Goal: Task Accomplishment & Management: Use online tool/utility

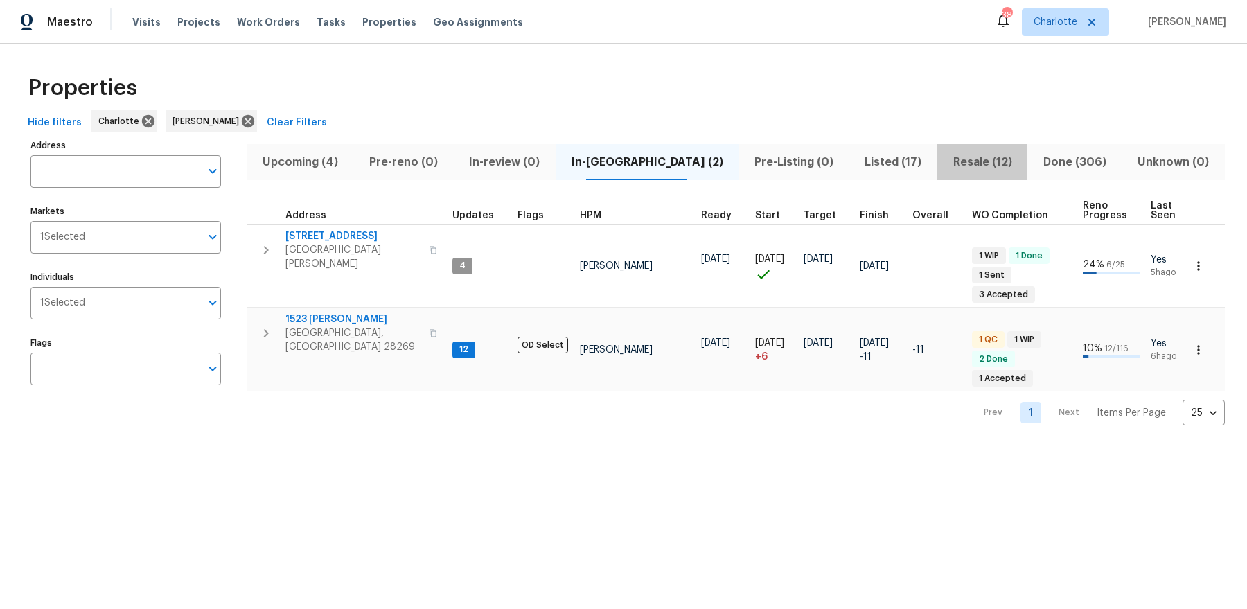
click at [951, 173] on button "Resale (12)" at bounding box center [983, 162] width 90 height 36
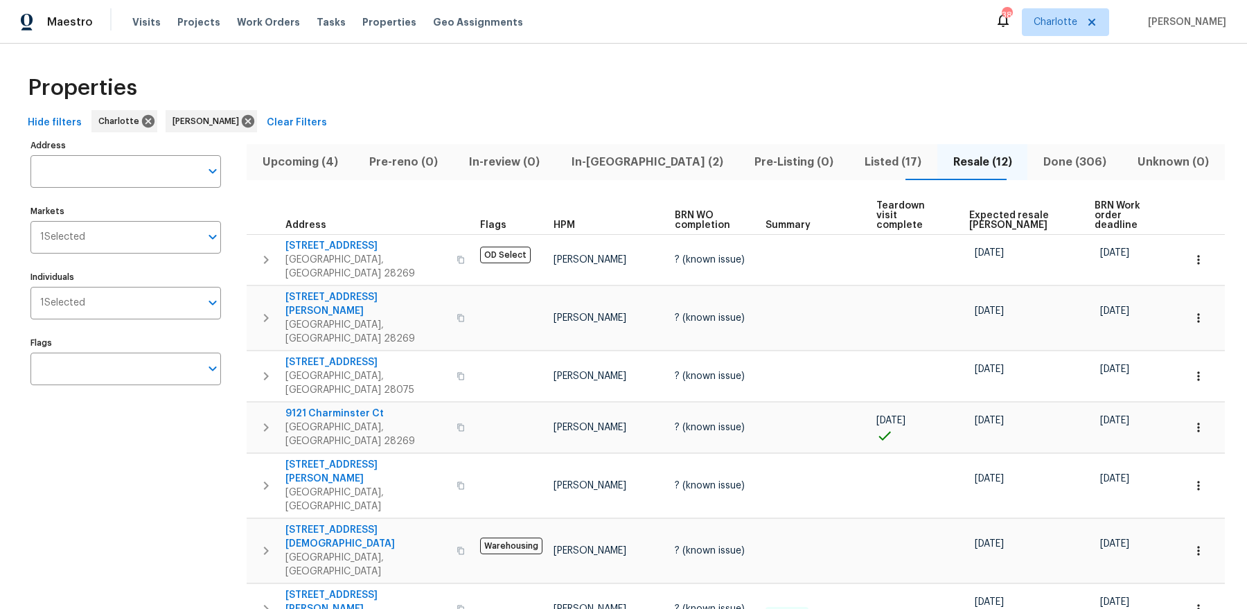
click at [1100, 202] on span "BRN Work order deadline" at bounding box center [1127, 215] width 65 height 29
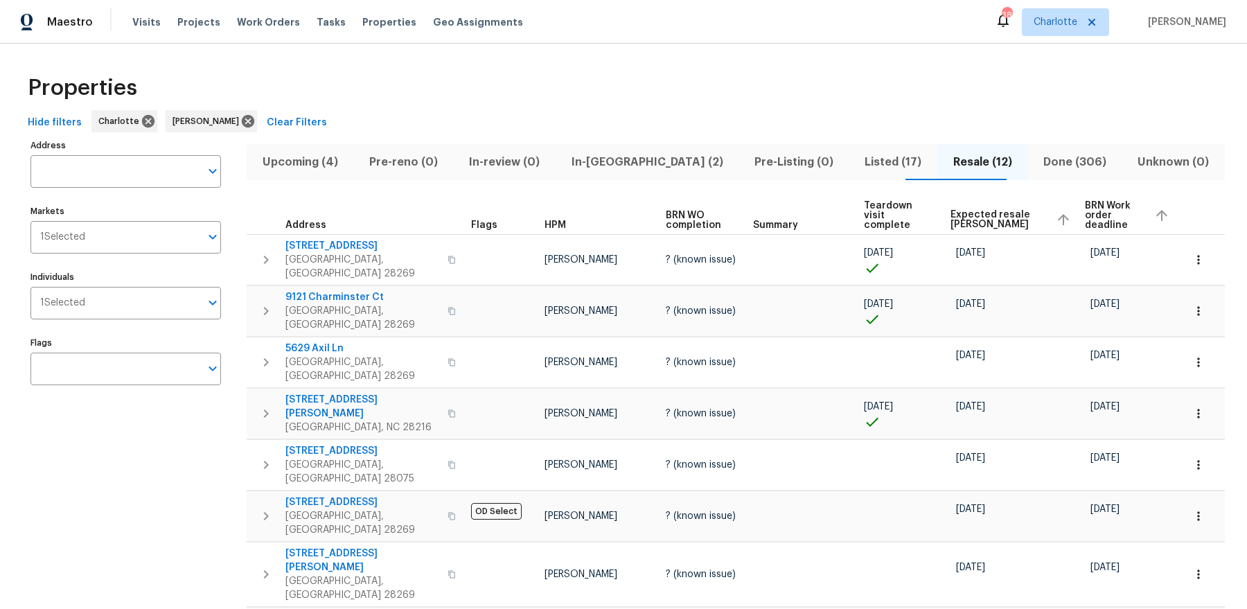
click at [634, 153] on span "In-reno (2)" at bounding box center [647, 161] width 166 height 19
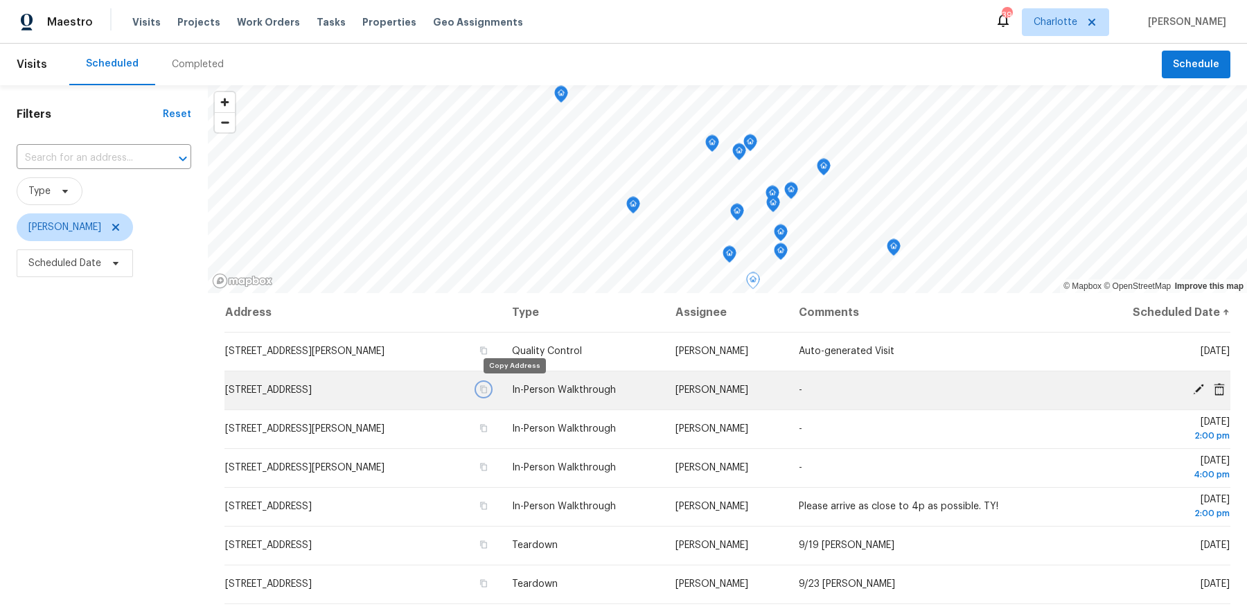
click at [488, 389] on icon "button" at bounding box center [484, 389] width 8 height 8
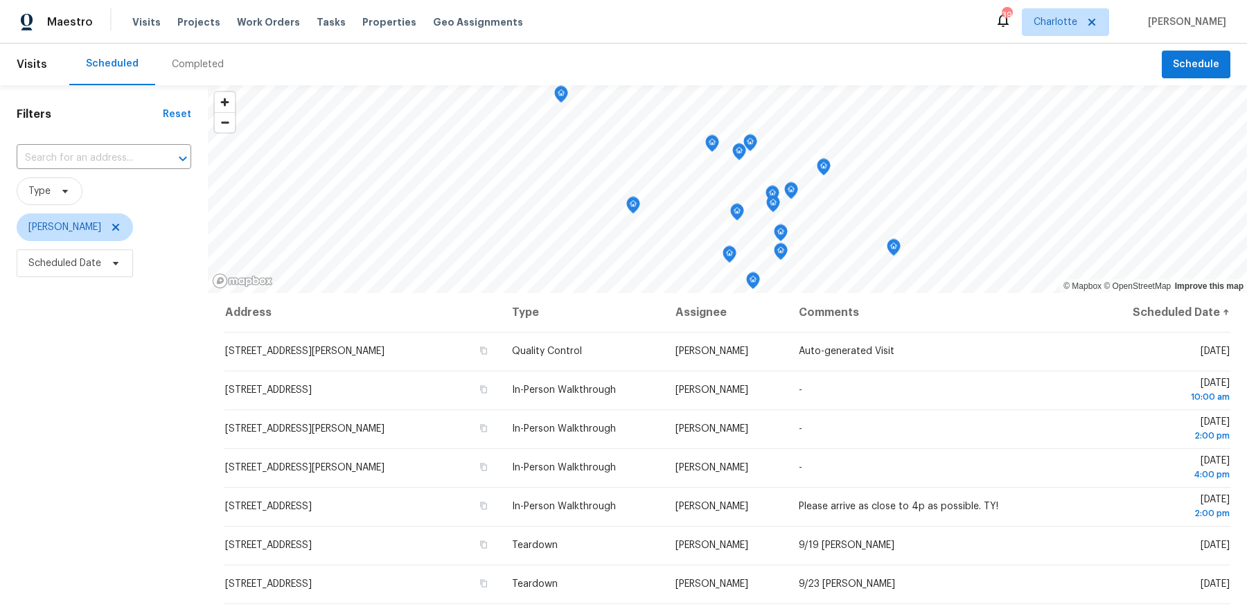
click at [873, 27] on div "Maestro Visits Projects Work Orders Tasks Properties Geo Assignments 39 Charlot…" at bounding box center [623, 22] width 1247 height 44
click at [1197, 72] on span "Schedule" at bounding box center [1196, 64] width 46 height 17
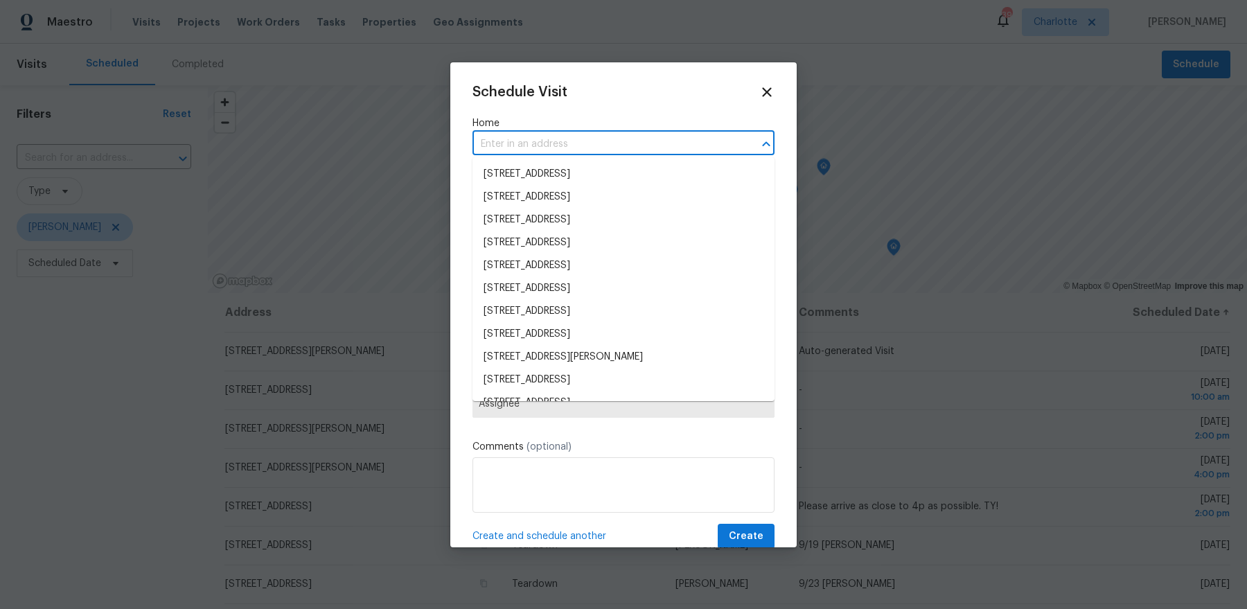
click at [529, 141] on input "text" at bounding box center [604, 144] width 263 height 21
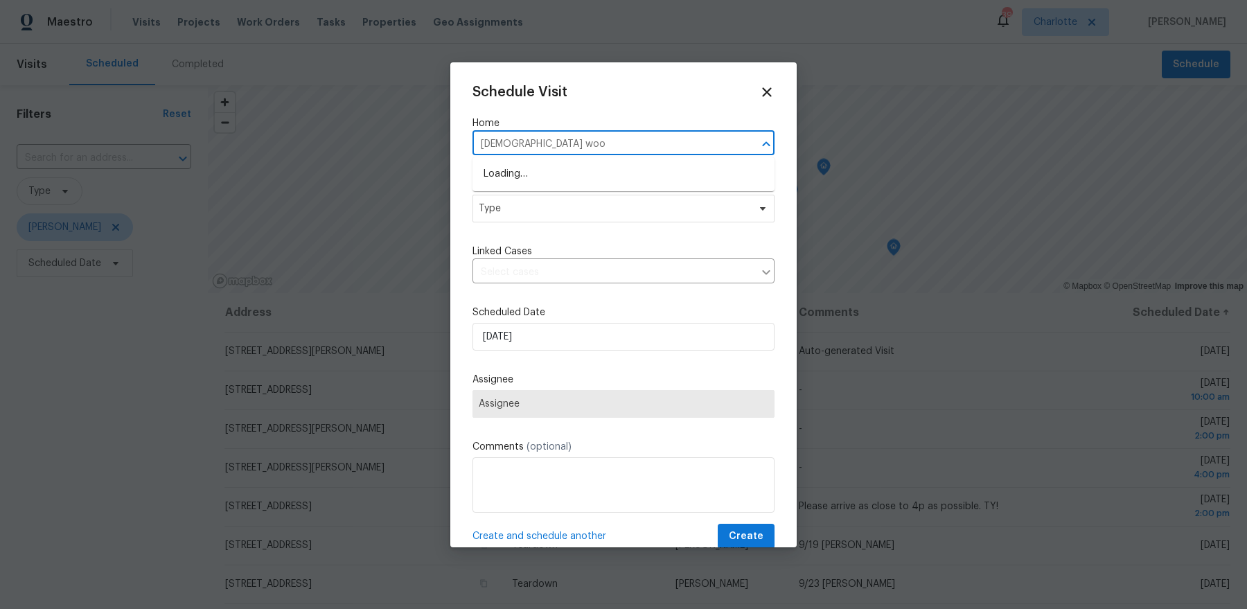
type input "church wood"
click at [514, 179] on li "[STREET_ADDRESS][DEMOGRAPHIC_DATA]" at bounding box center [624, 174] width 302 height 23
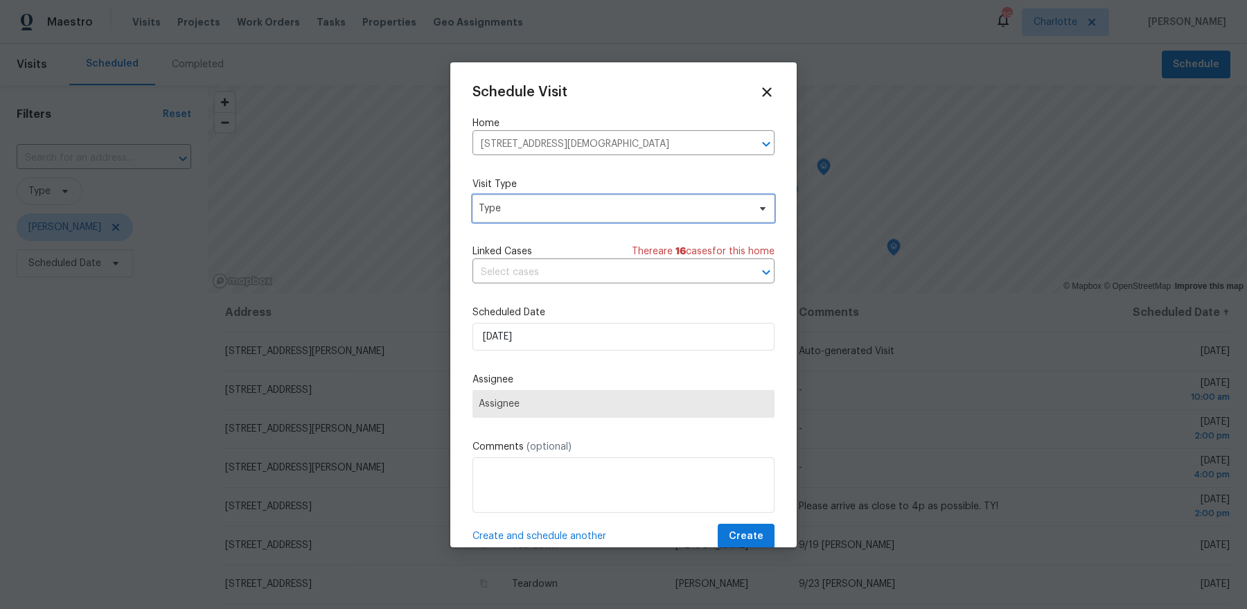
click at [554, 204] on span "Type" at bounding box center [614, 209] width 270 height 14
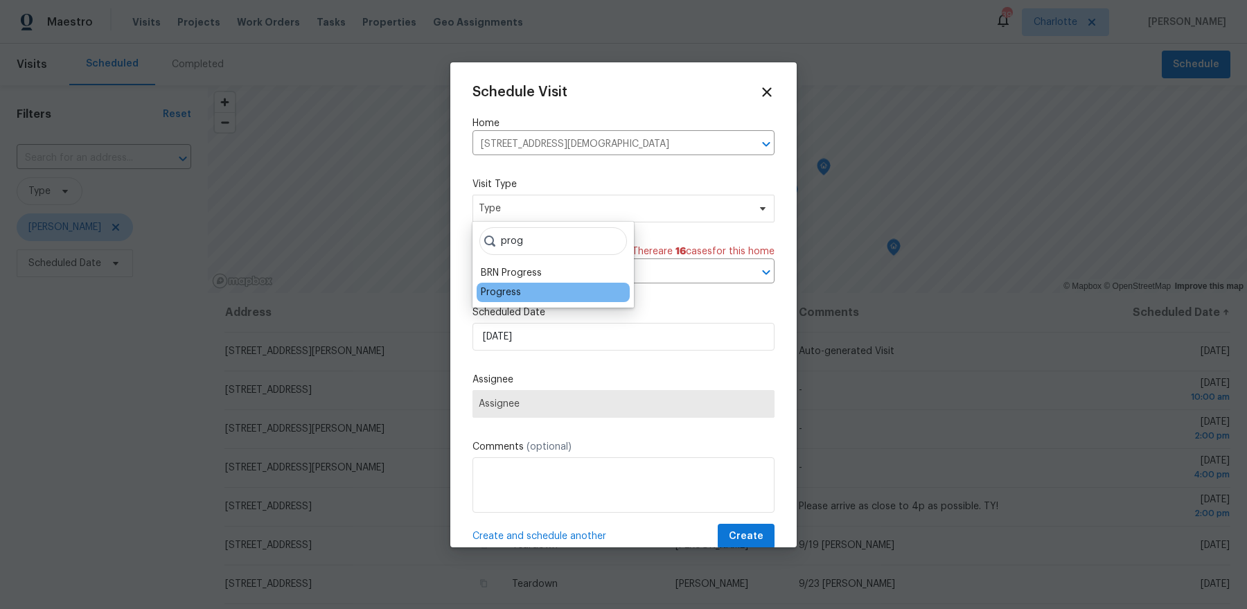
type input "prog"
click at [500, 299] on div "Progress" at bounding box center [501, 293] width 40 height 14
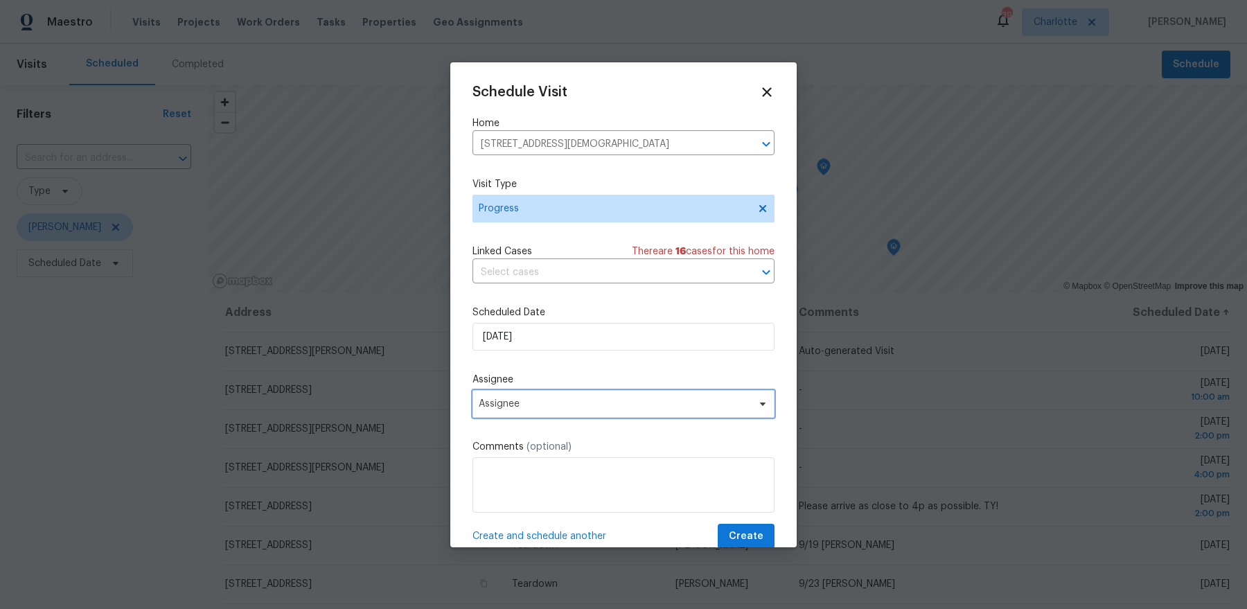
click at [568, 413] on span "Assignee" at bounding box center [624, 404] width 302 height 28
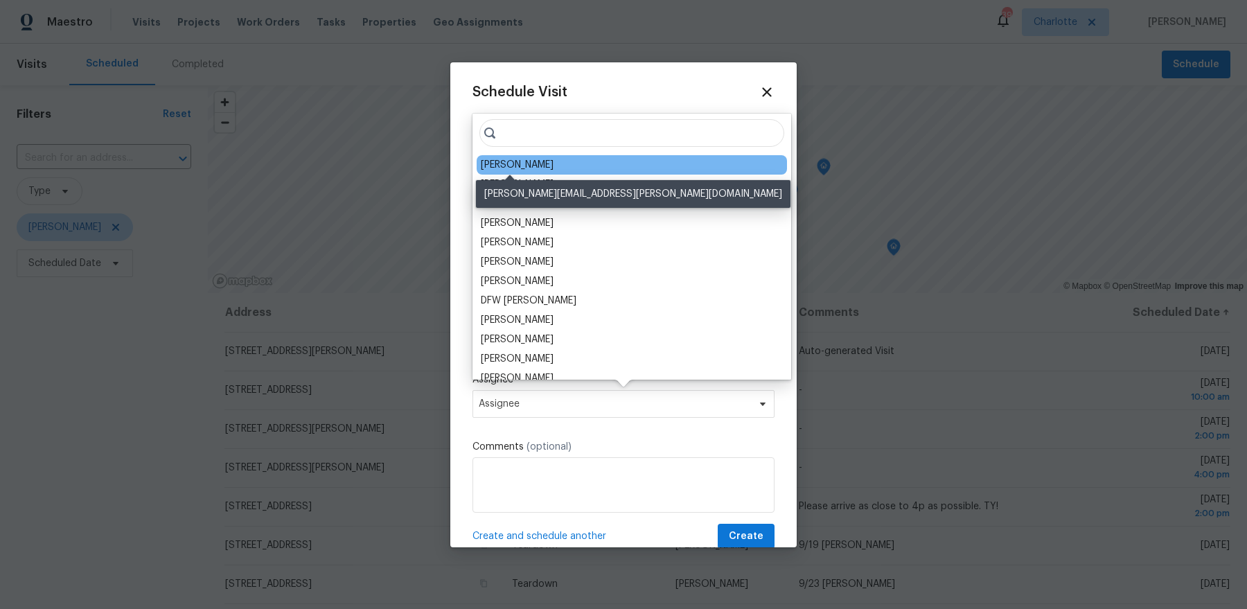
click at [529, 162] on div "[PERSON_NAME]" at bounding box center [517, 165] width 73 height 14
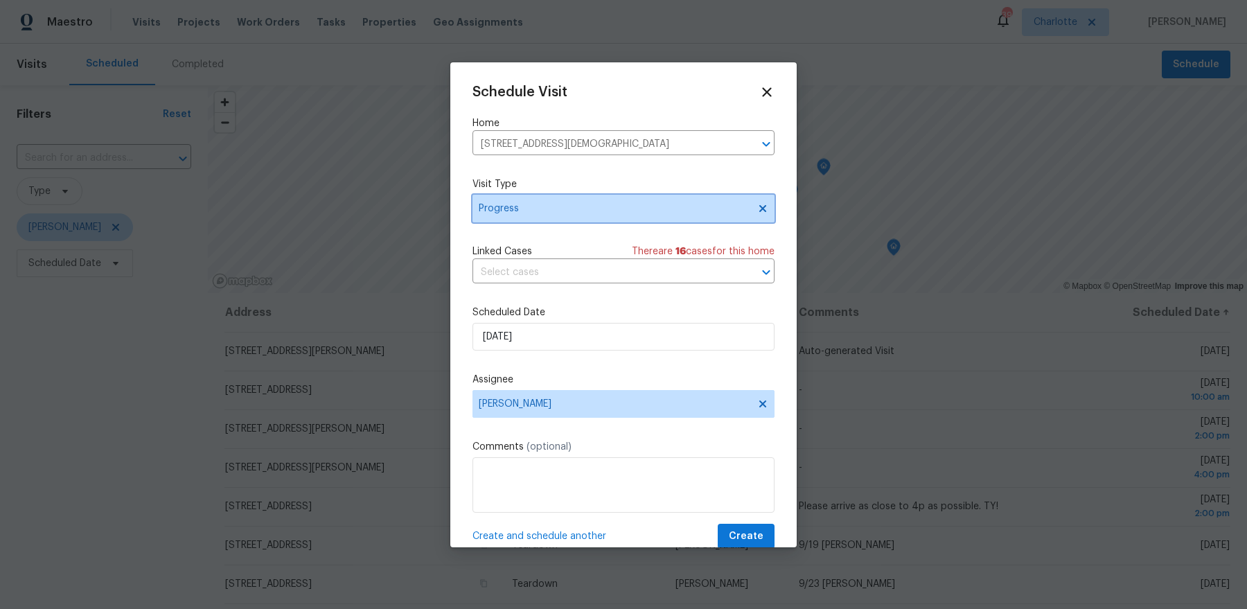
click at [525, 209] on span "Progress" at bounding box center [614, 209] width 270 height 14
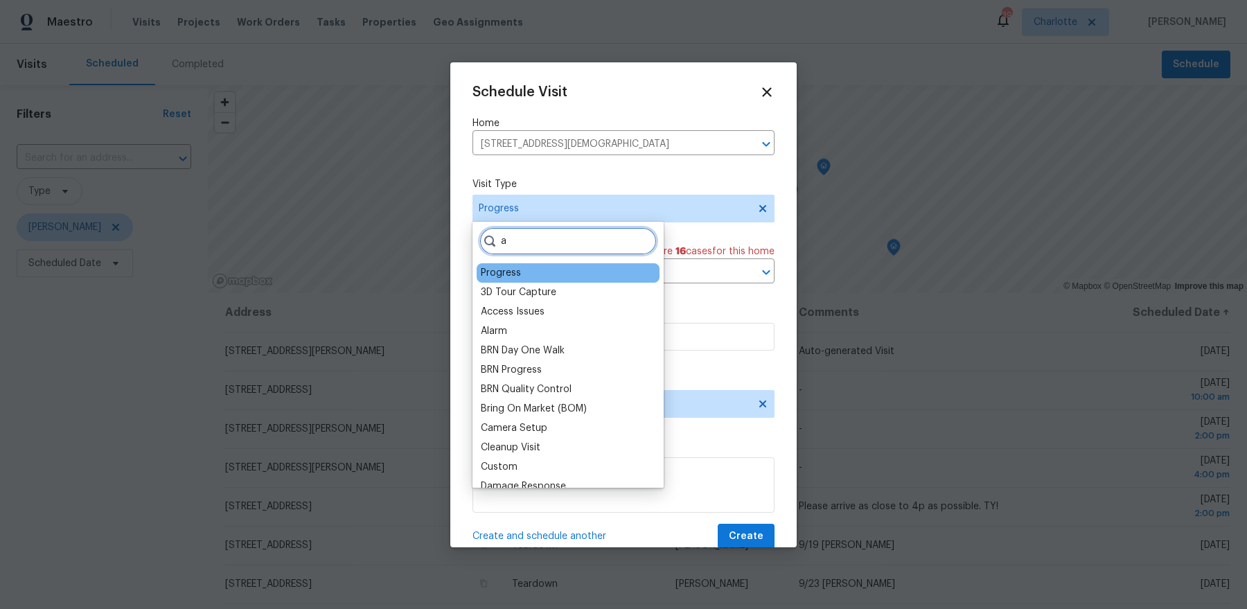
click at [520, 249] on input "a" at bounding box center [568, 241] width 177 height 28
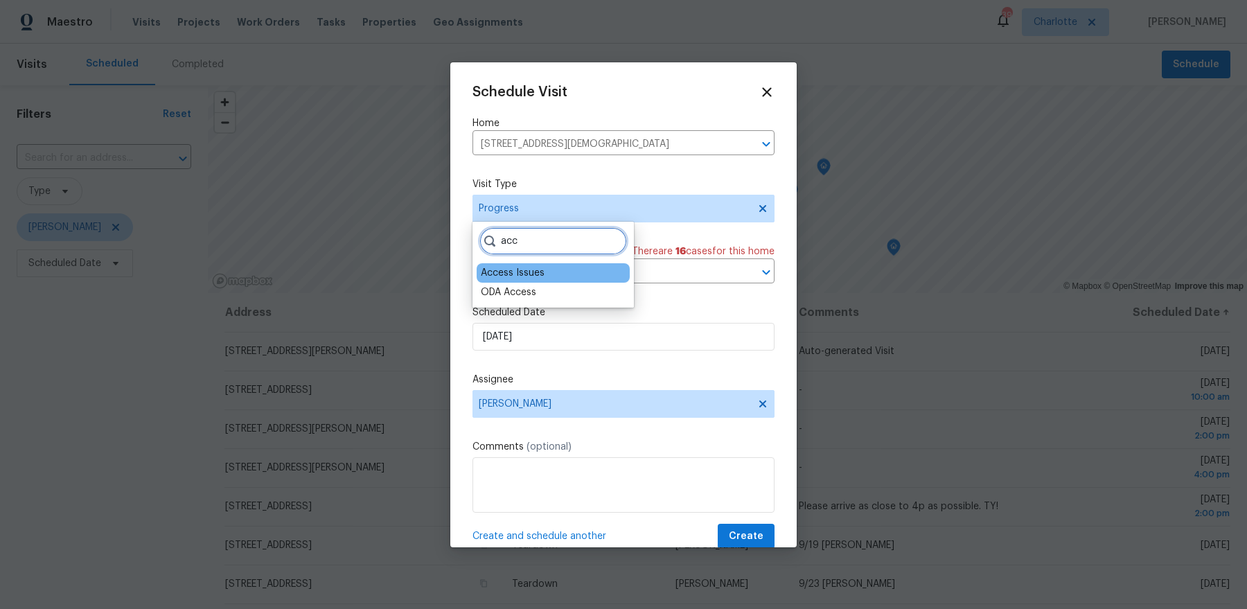
type input "acc"
click at [512, 281] on div "Access Issues" at bounding box center [553, 272] width 153 height 19
click at [516, 267] on div "Access Issues" at bounding box center [513, 273] width 64 height 14
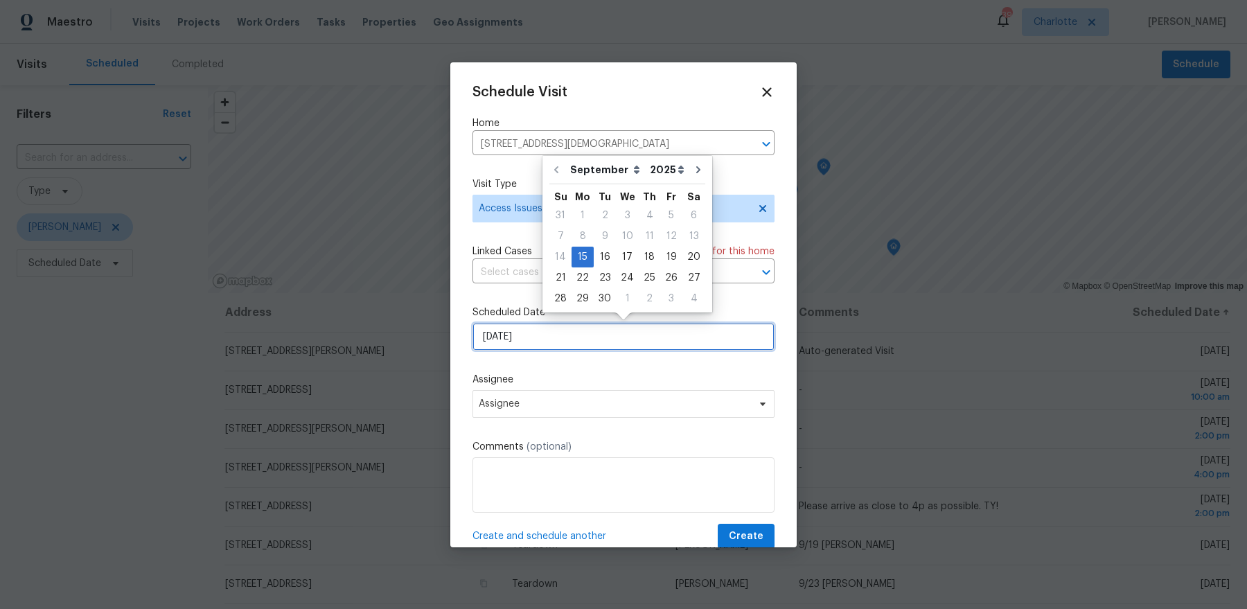
click at [623, 339] on input "[DATE]" at bounding box center [624, 337] width 302 height 28
drag, startPoint x: 600, startPoint y: 267, endPoint x: 603, endPoint y: 260, distance: 7.5
click at [603, 260] on div "31 1 2 3 4 5 6 7 8 9 10 11 12 13 14 15 16 17 18 19 20 21 22 23 24 25 26 27 28 2…" at bounding box center [628, 257] width 156 height 104
click at [603, 260] on div "16" at bounding box center [605, 256] width 22 height 19
type input "[DATE]"
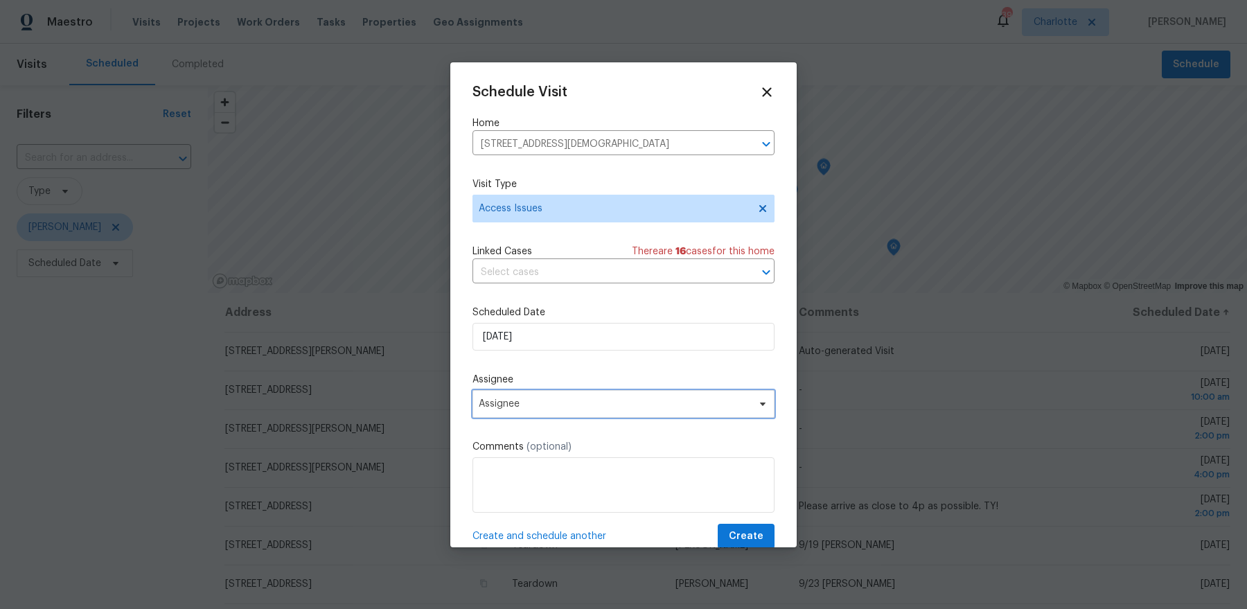
click at [561, 400] on span "Assignee" at bounding box center [615, 403] width 272 height 11
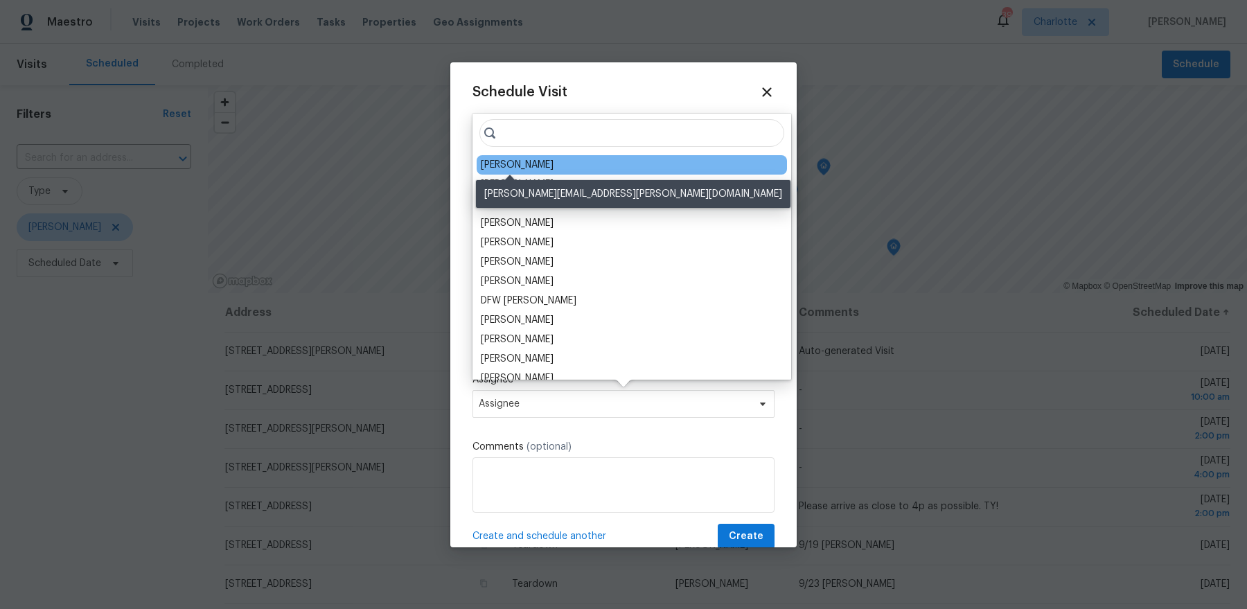
click at [505, 165] on div "[PERSON_NAME]" at bounding box center [517, 165] width 73 height 14
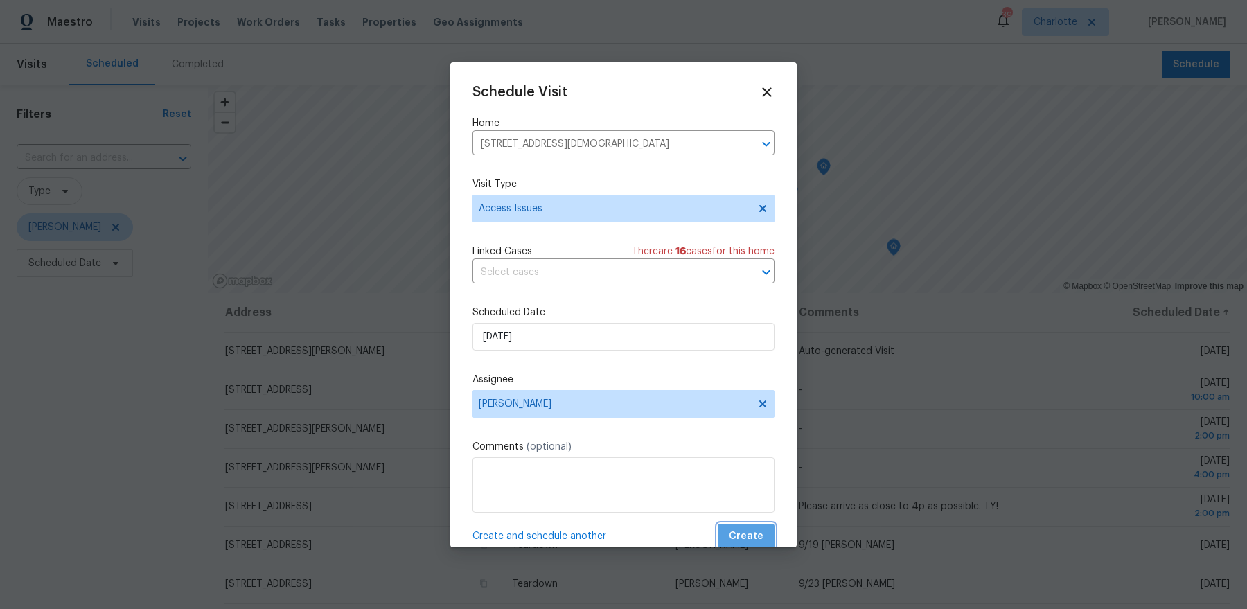
click at [757, 536] on span "Create" at bounding box center [746, 536] width 35 height 17
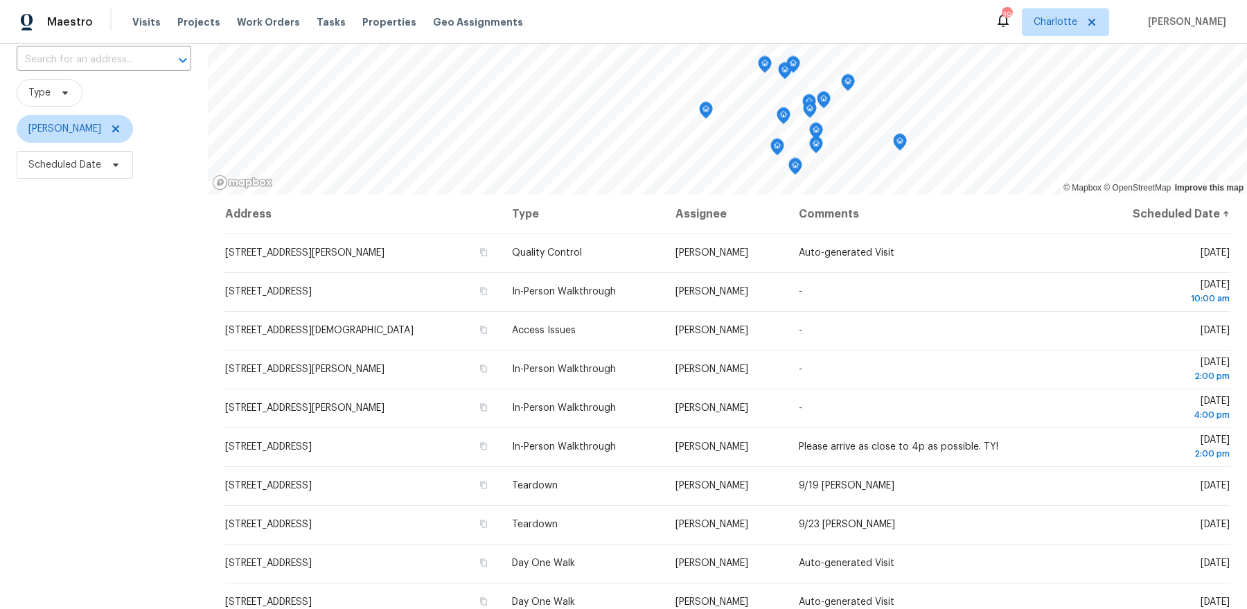
scroll to position [157, 0]
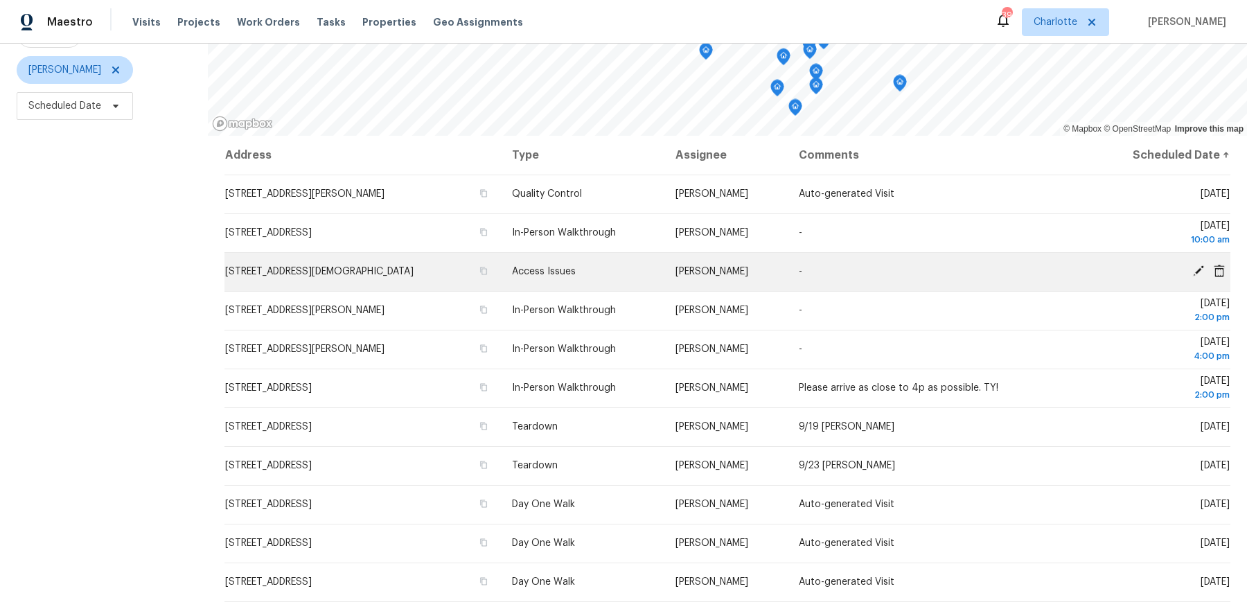
click at [879, 263] on td "-" at bounding box center [939, 271] width 302 height 39
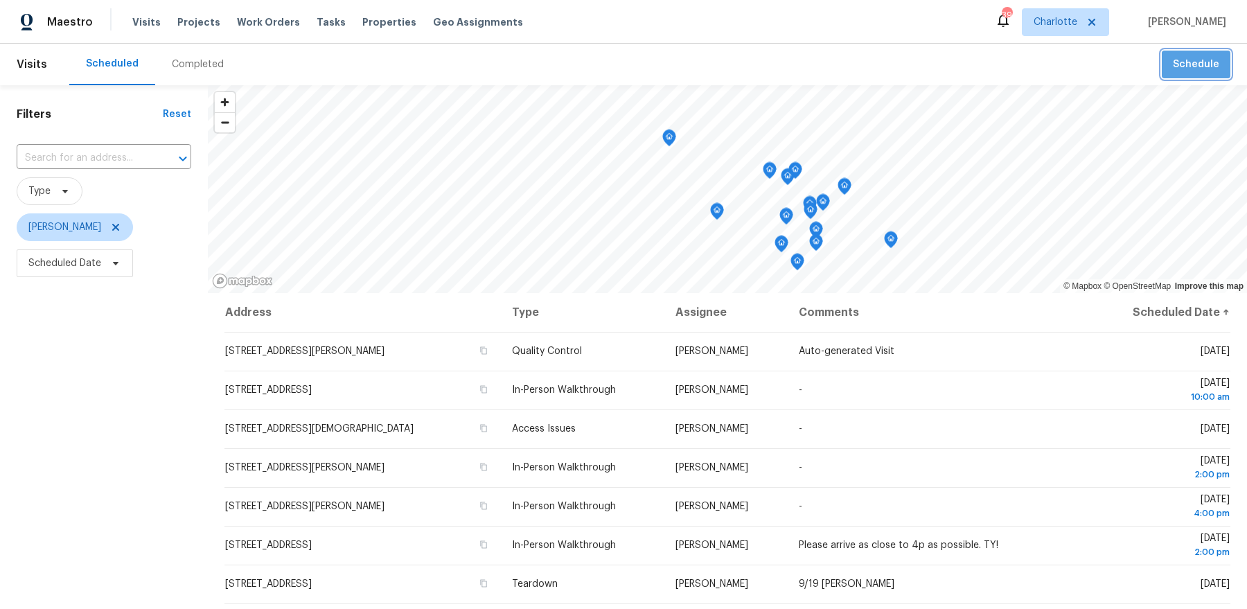
click at [1201, 72] on button "Schedule" at bounding box center [1196, 65] width 69 height 28
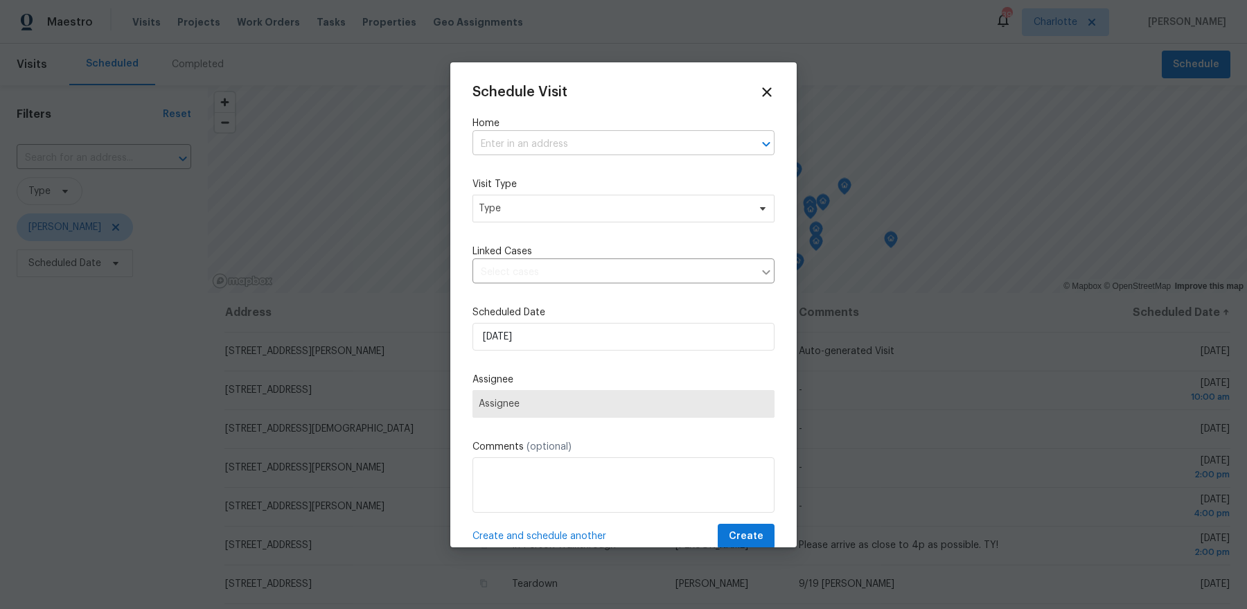
click at [606, 141] on input "text" at bounding box center [604, 144] width 263 height 21
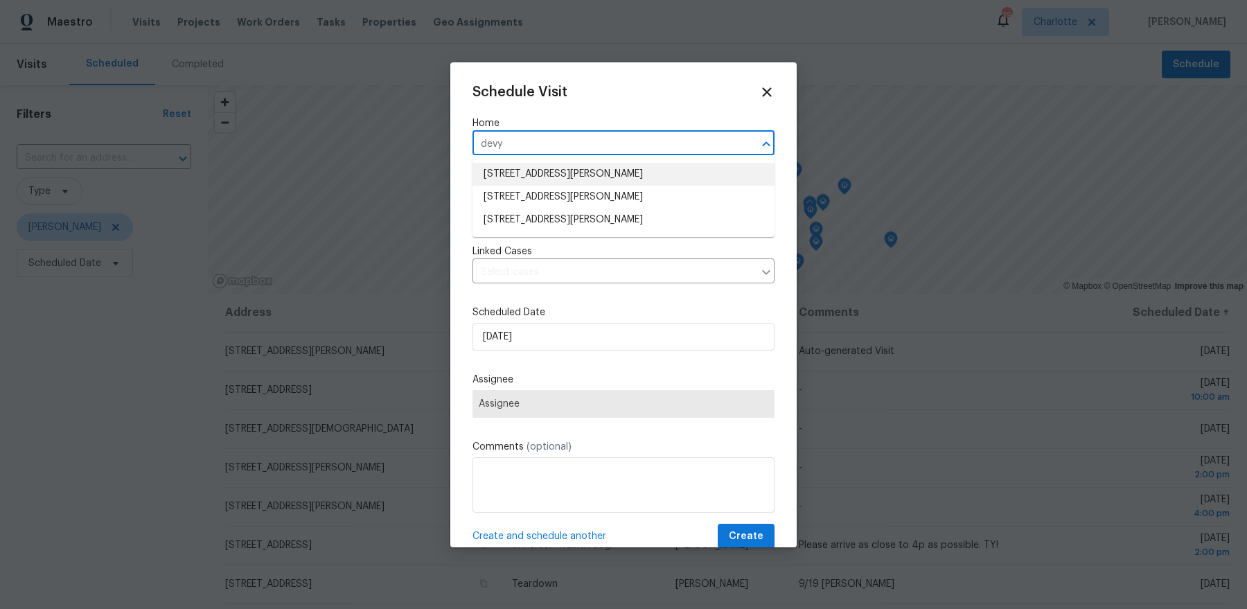
type input "devy"
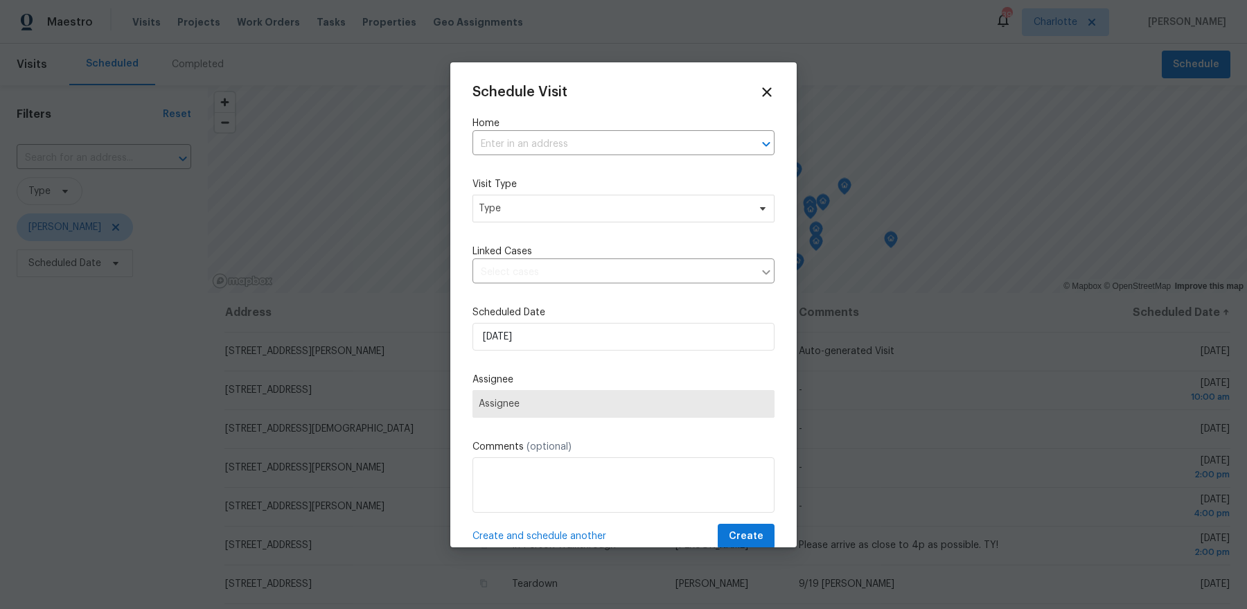
click at [637, 126] on label "Home" at bounding box center [624, 123] width 302 height 14
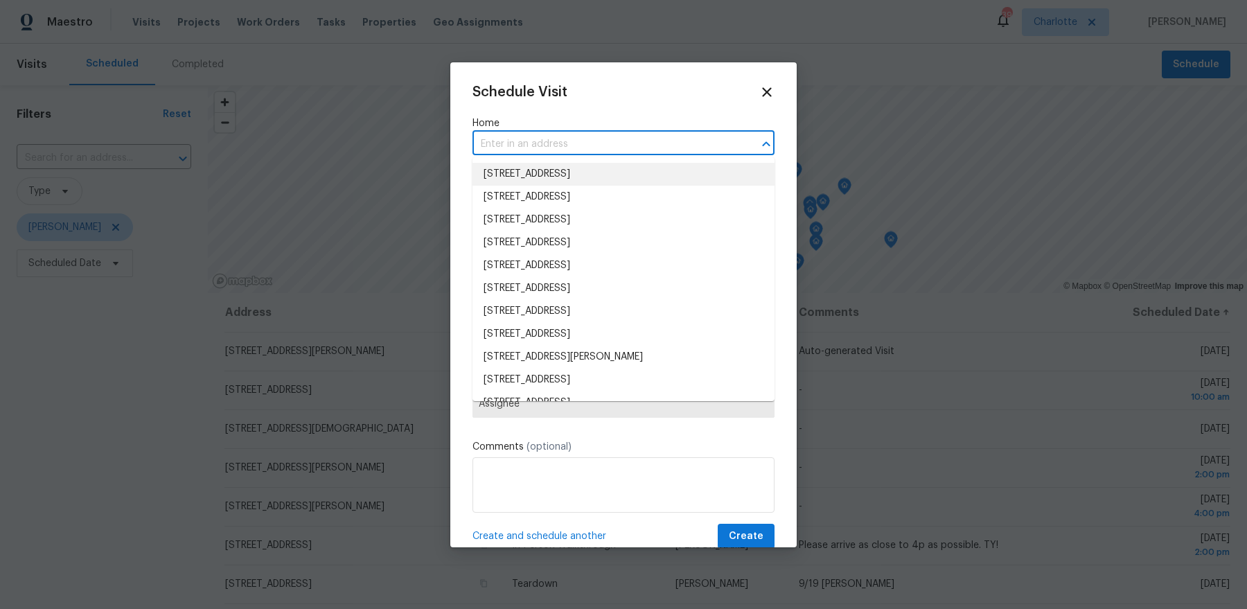
click at [629, 140] on input "text" at bounding box center [604, 144] width 263 height 21
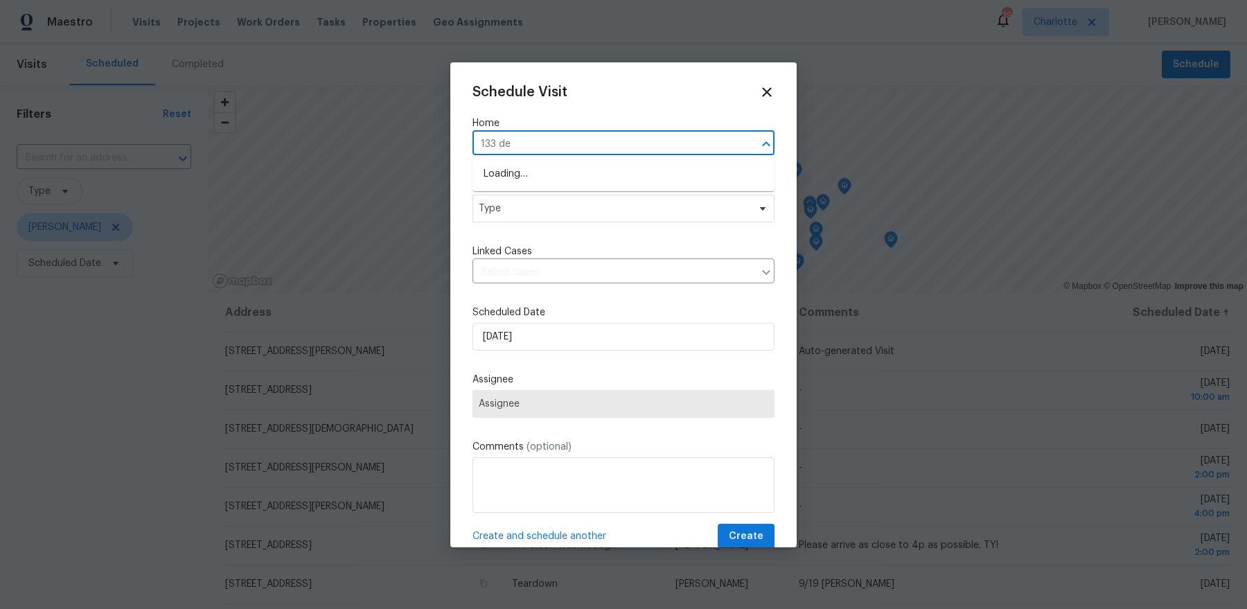
type input "133 dev"
click at [563, 172] on li "[STREET_ADDRESS][PERSON_NAME]" at bounding box center [624, 174] width 302 height 23
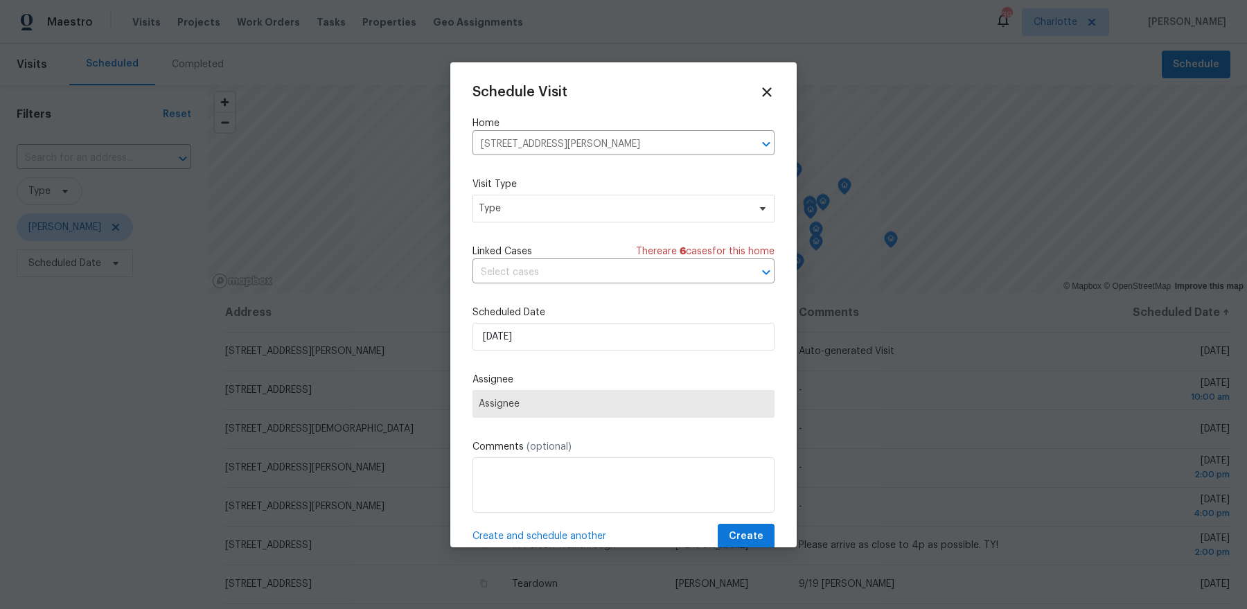
click at [518, 229] on div "Schedule Visit Home [STREET_ADDRESS][PERSON_NAME] ​ Visit Type Type Linked Case…" at bounding box center [624, 317] width 302 height 465
click at [518, 220] on span "Type" at bounding box center [624, 209] width 302 height 28
type input "prog"
click at [506, 290] on div "Progress" at bounding box center [501, 293] width 40 height 14
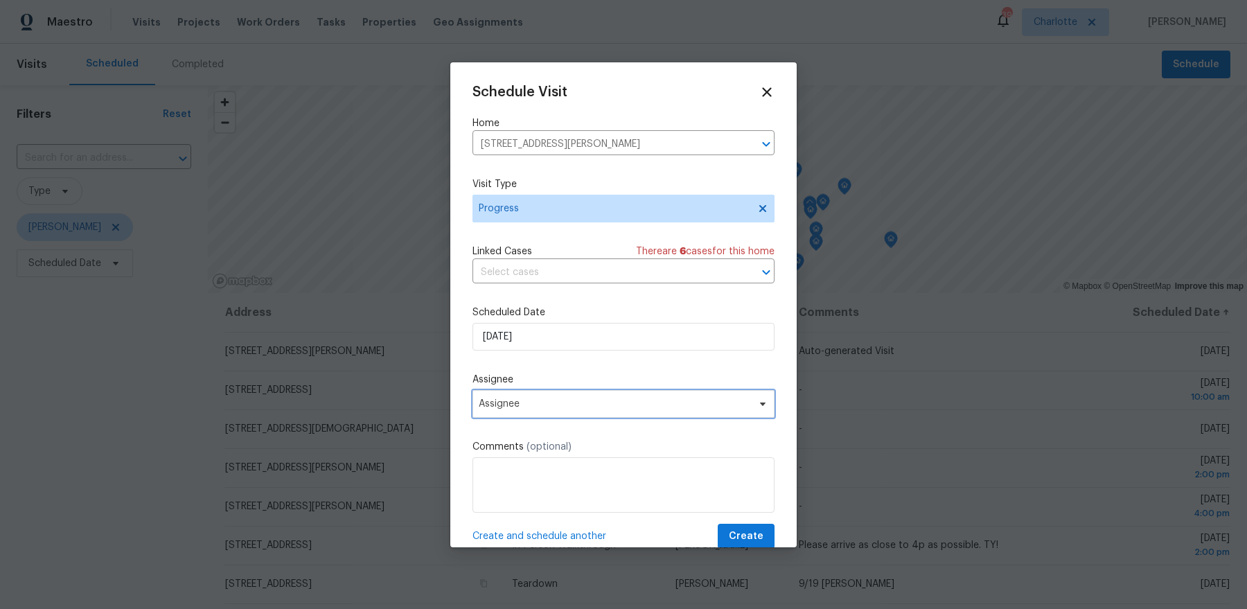
click at [534, 403] on span "Assignee" at bounding box center [615, 403] width 272 height 11
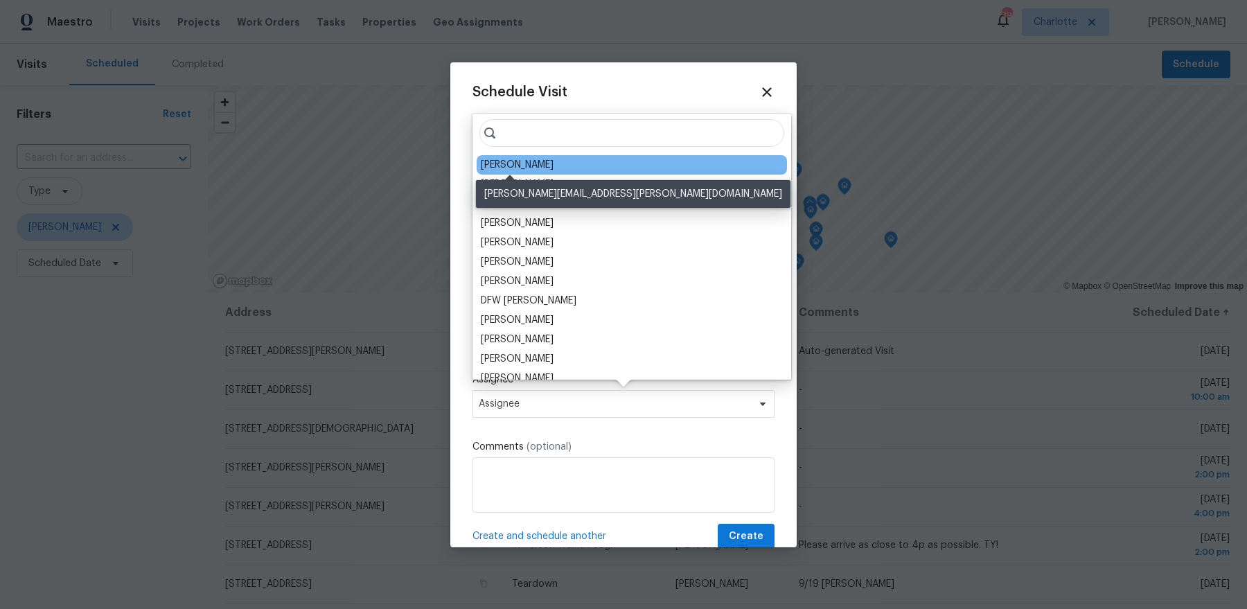
click at [500, 164] on div "[PERSON_NAME]" at bounding box center [517, 165] width 73 height 14
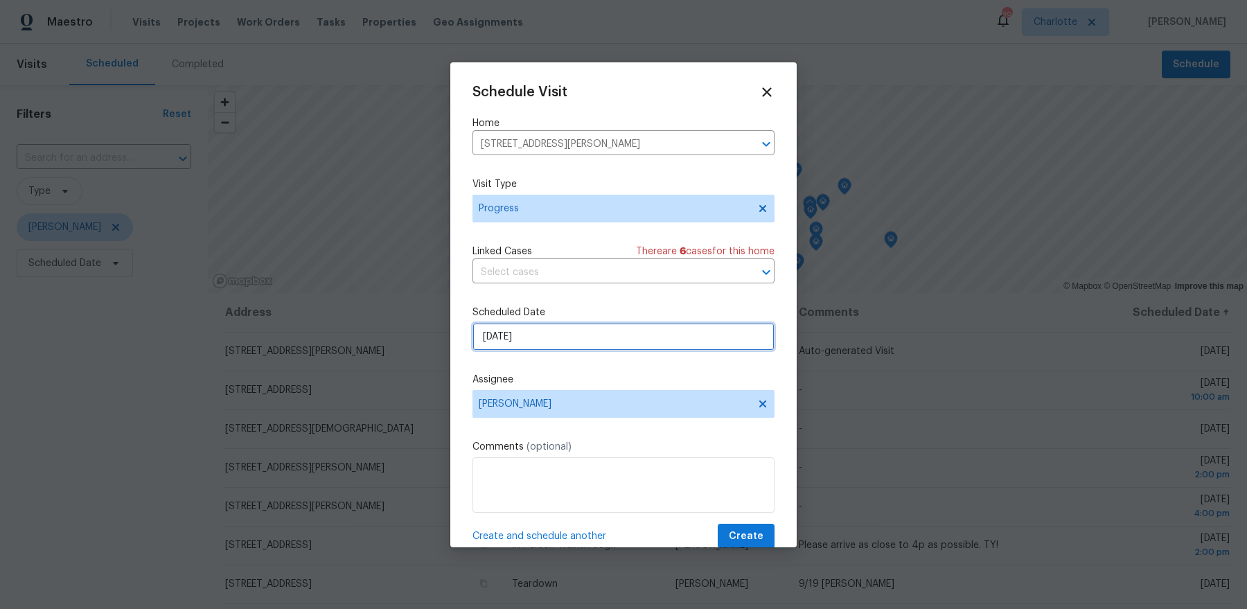
click at [653, 346] on input "[DATE]" at bounding box center [624, 337] width 302 height 28
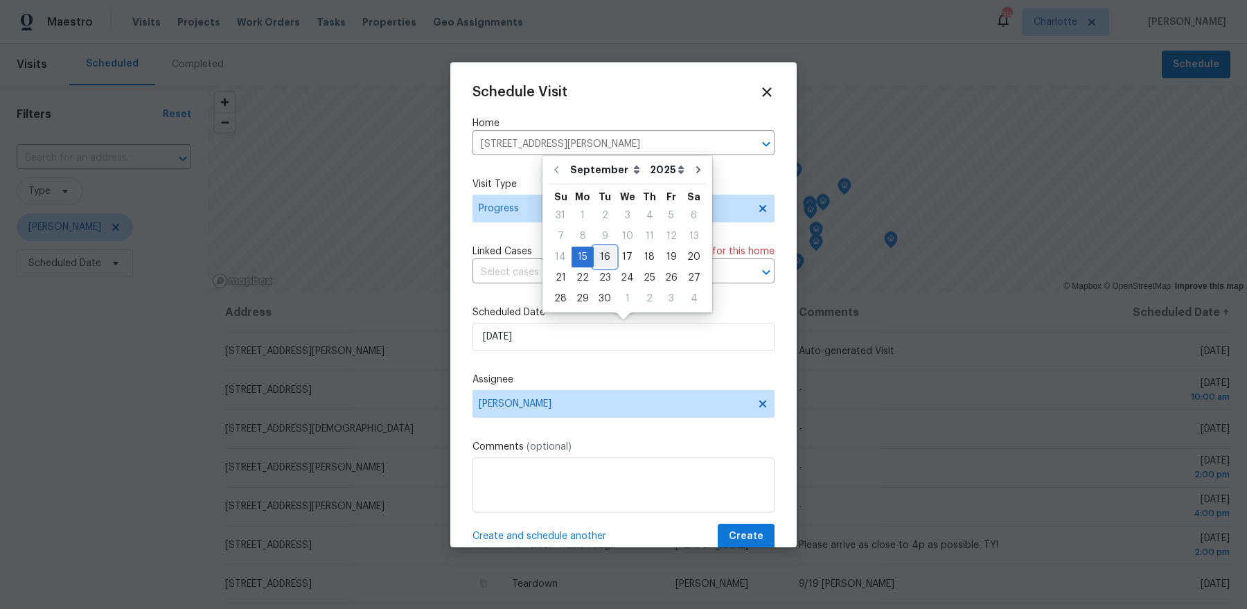
click at [598, 247] on div "16" at bounding box center [605, 256] width 22 height 19
type input "[DATE]"
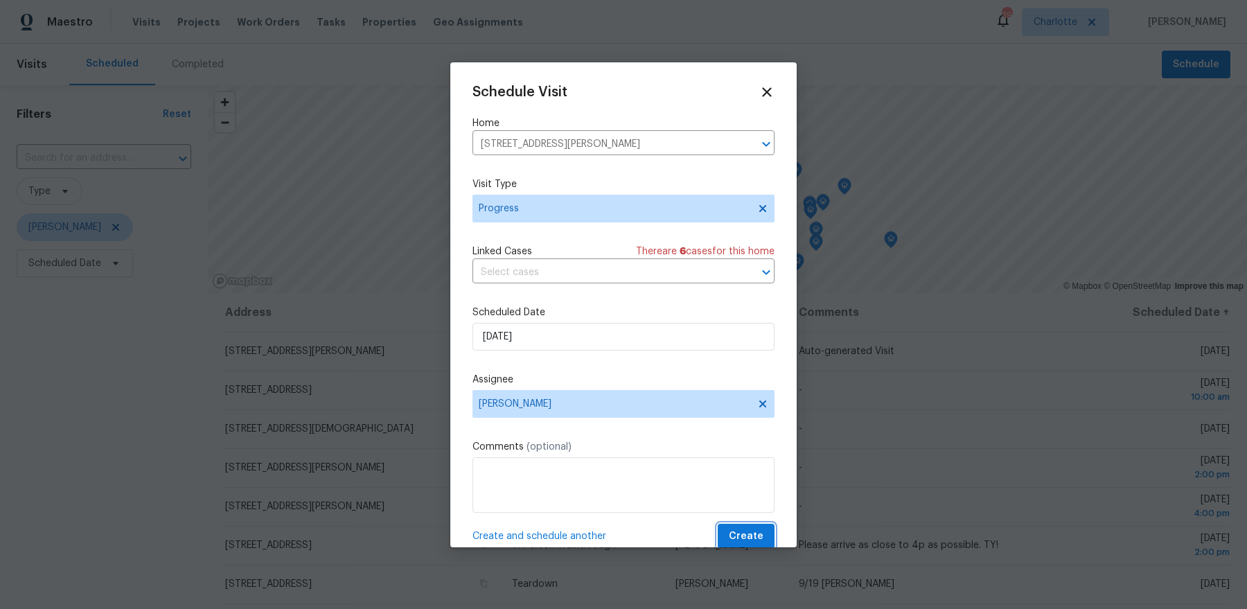
click at [754, 535] on span "Create" at bounding box center [746, 536] width 35 height 17
